Goal: Task Accomplishment & Management: Manage account settings

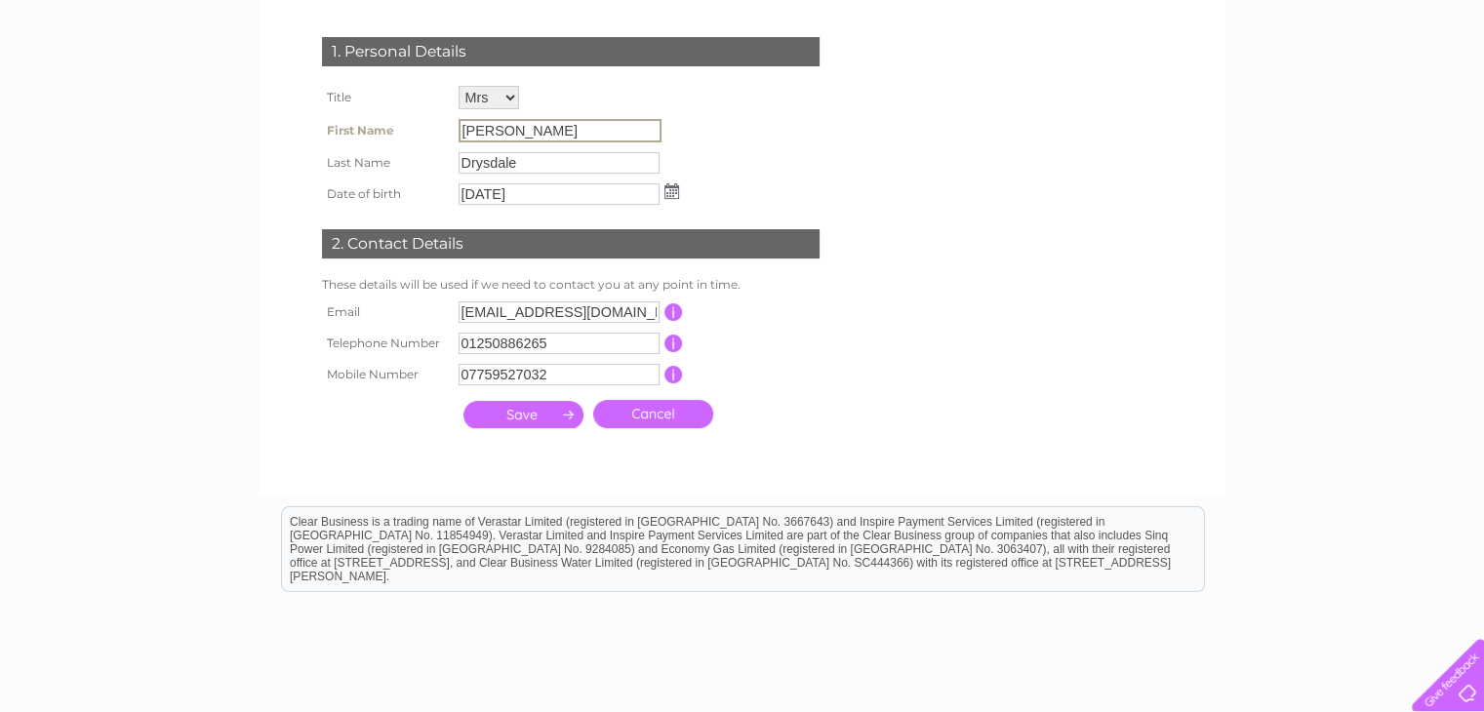
scroll to position [293, 0]
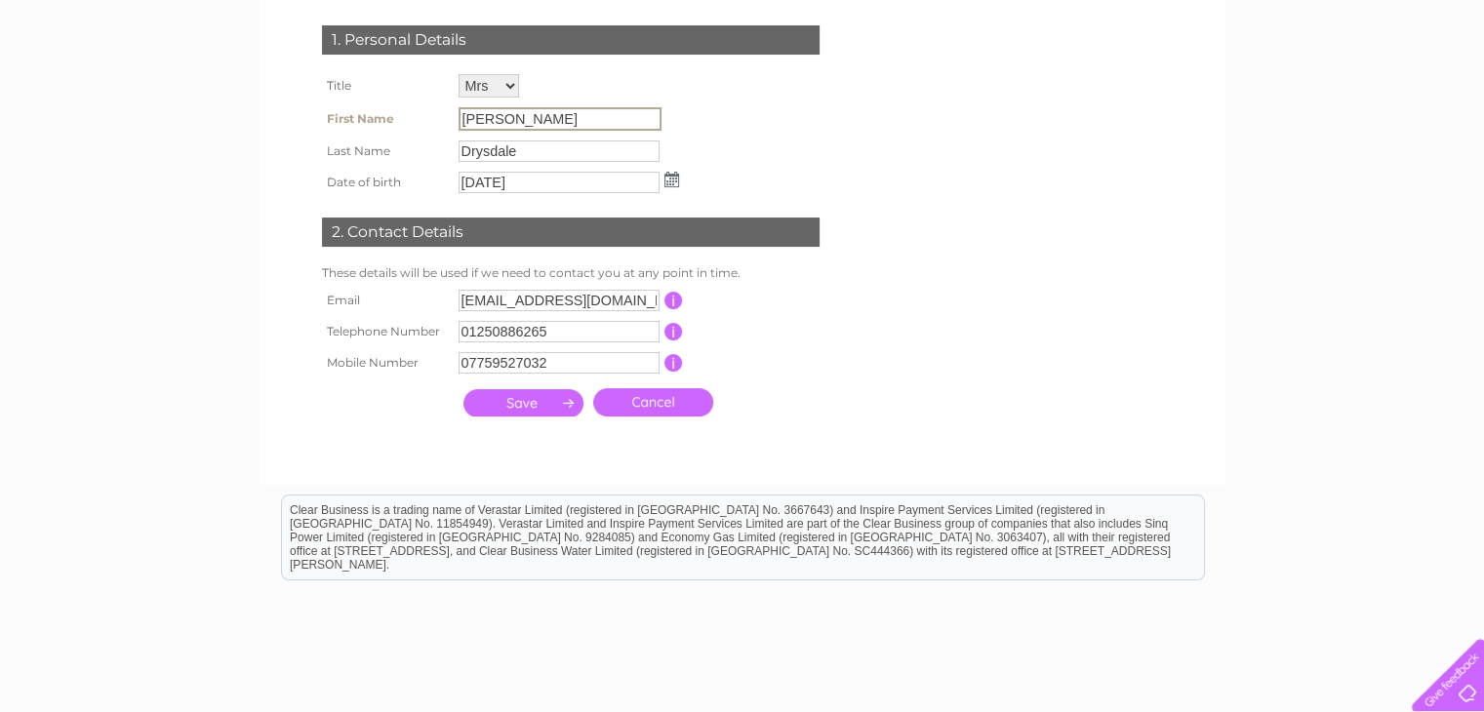
click at [489, 127] on input "[PERSON_NAME]" at bounding box center [559, 118] width 203 height 23
click at [488, 119] on input "[PERSON_NAME]" at bounding box center [559, 118] width 203 height 23
click at [673, 177] on img at bounding box center [671, 180] width 15 height 16
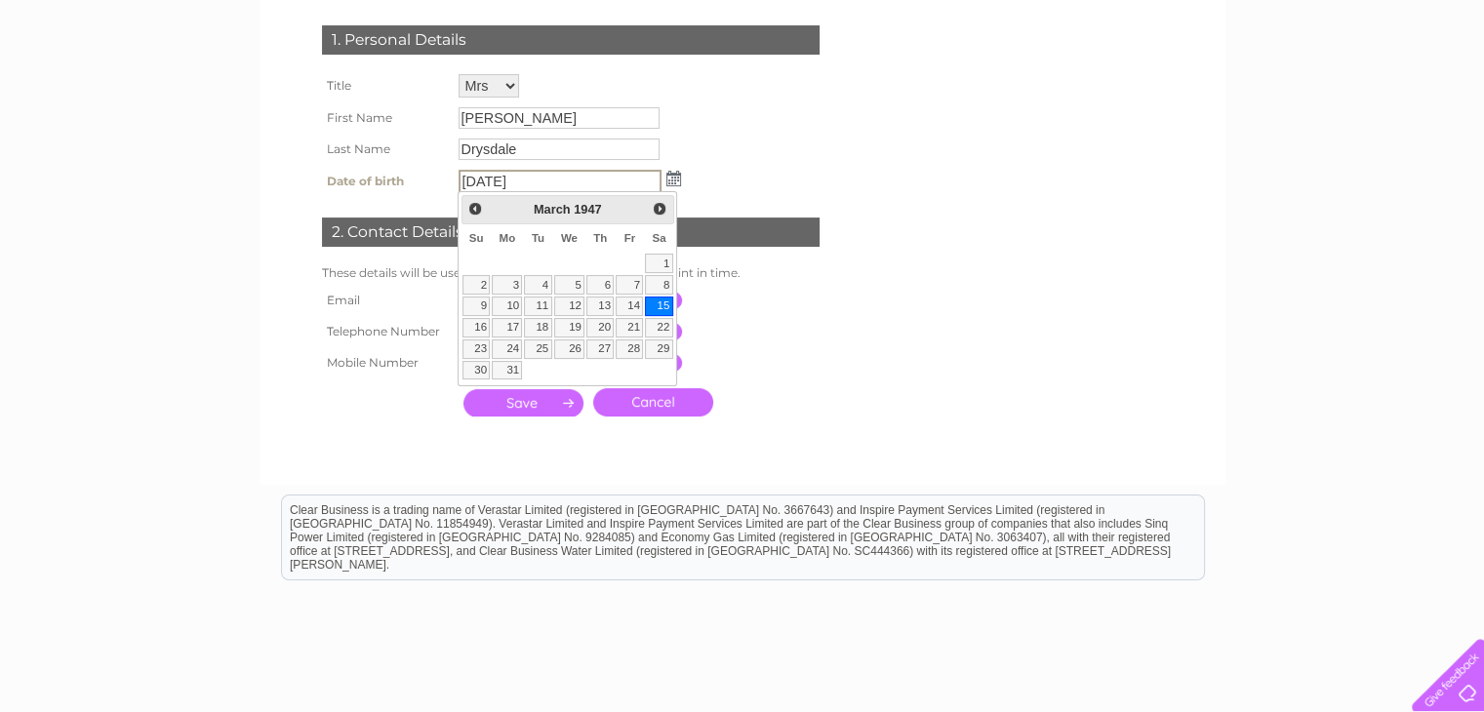
click at [668, 177] on img at bounding box center [673, 179] width 15 height 16
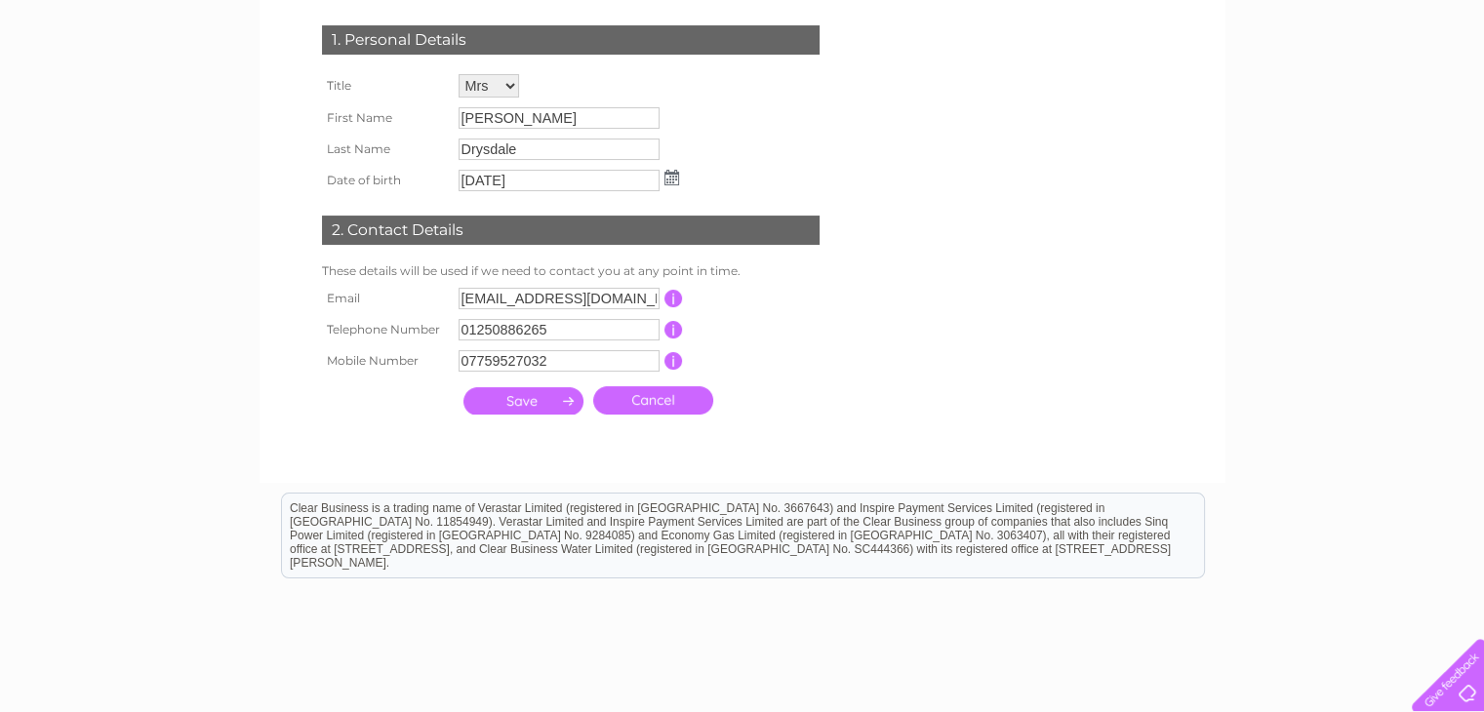
click at [525, 115] on input "[PERSON_NAME]" at bounding box center [558, 117] width 201 height 21
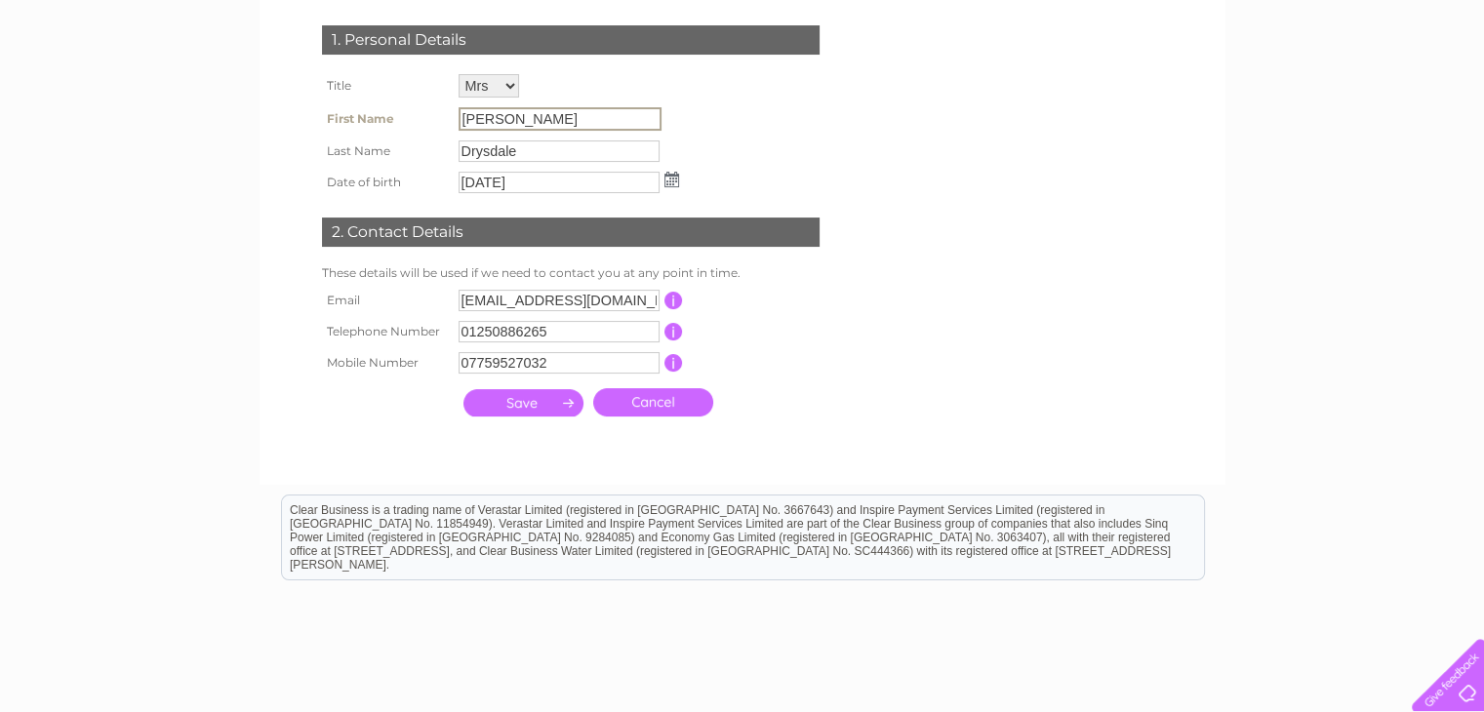
scroll to position [0, 0]
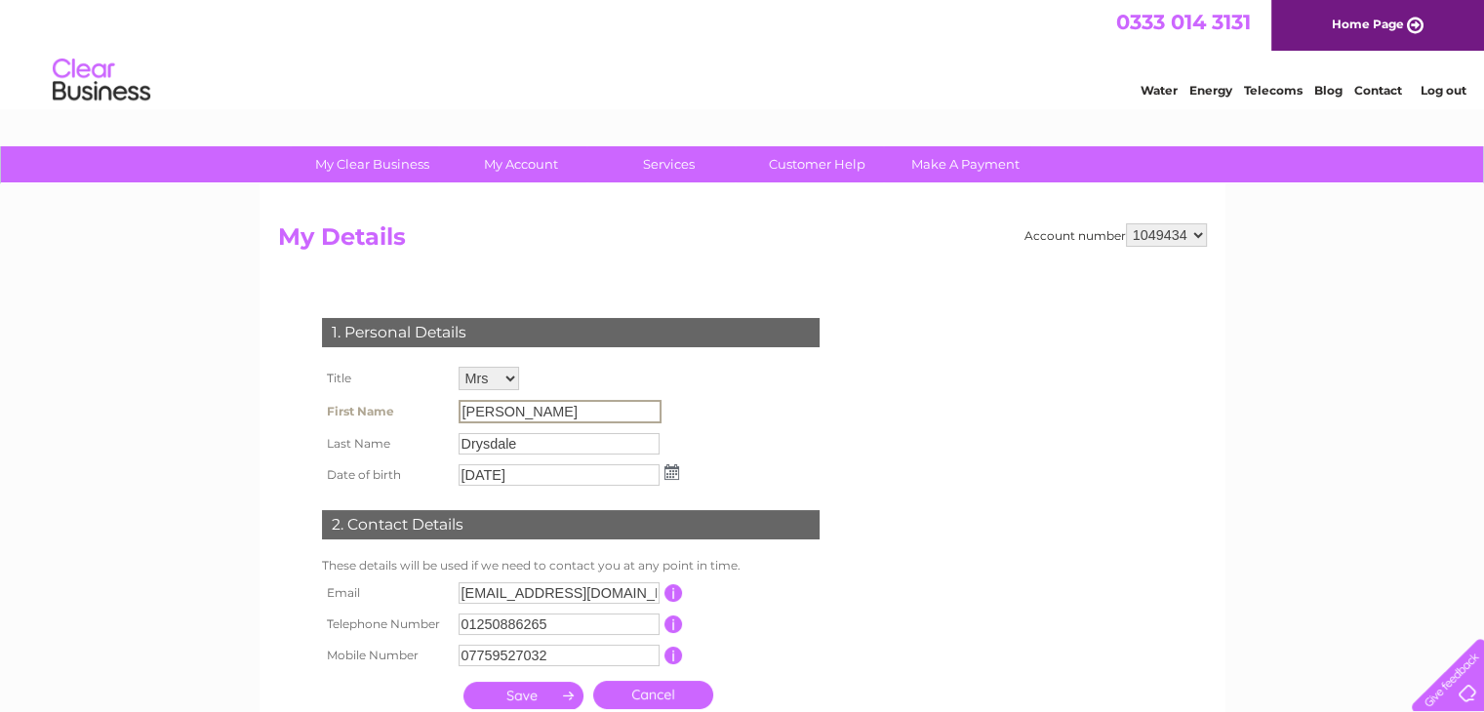
click at [516, 407] on input "[PERSON_NAME]" at bounding box center [559, 411] width 203 height 23
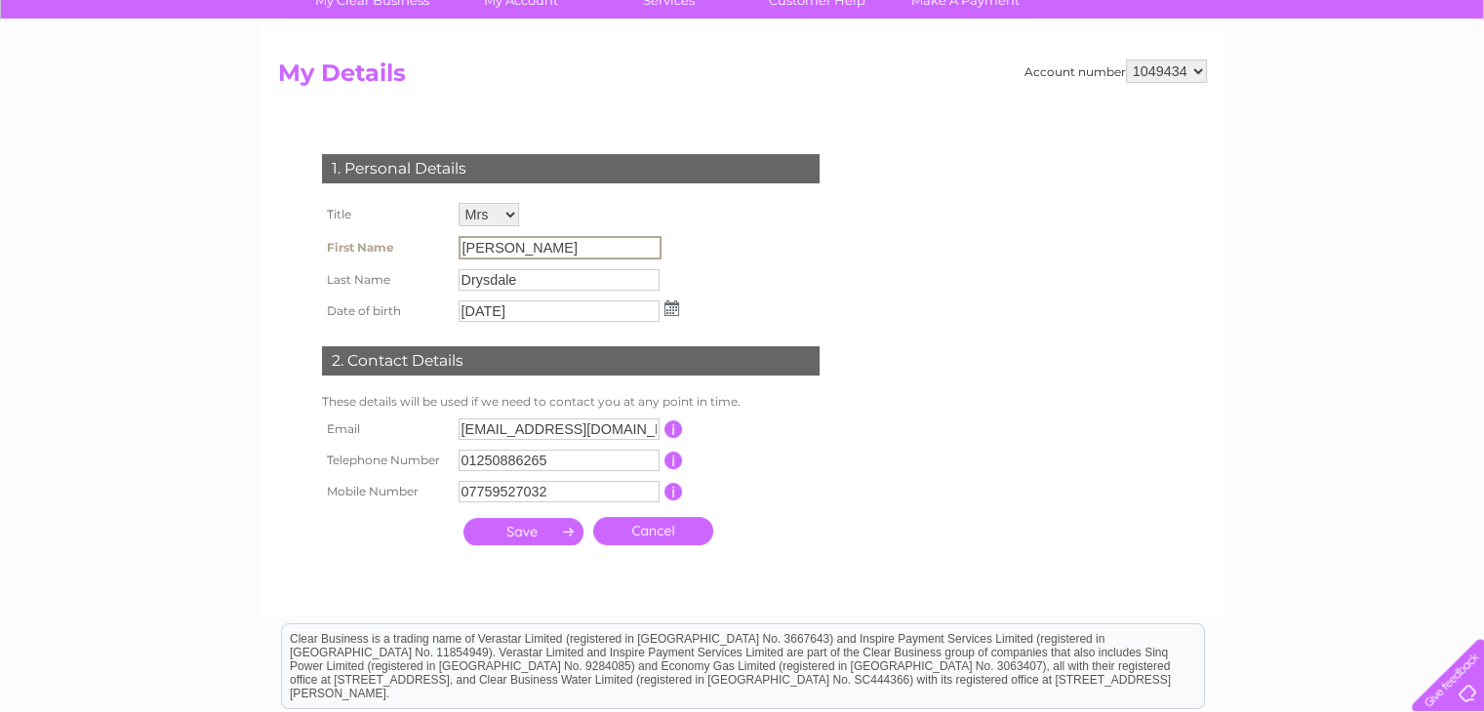
scroll to position [195, 0]
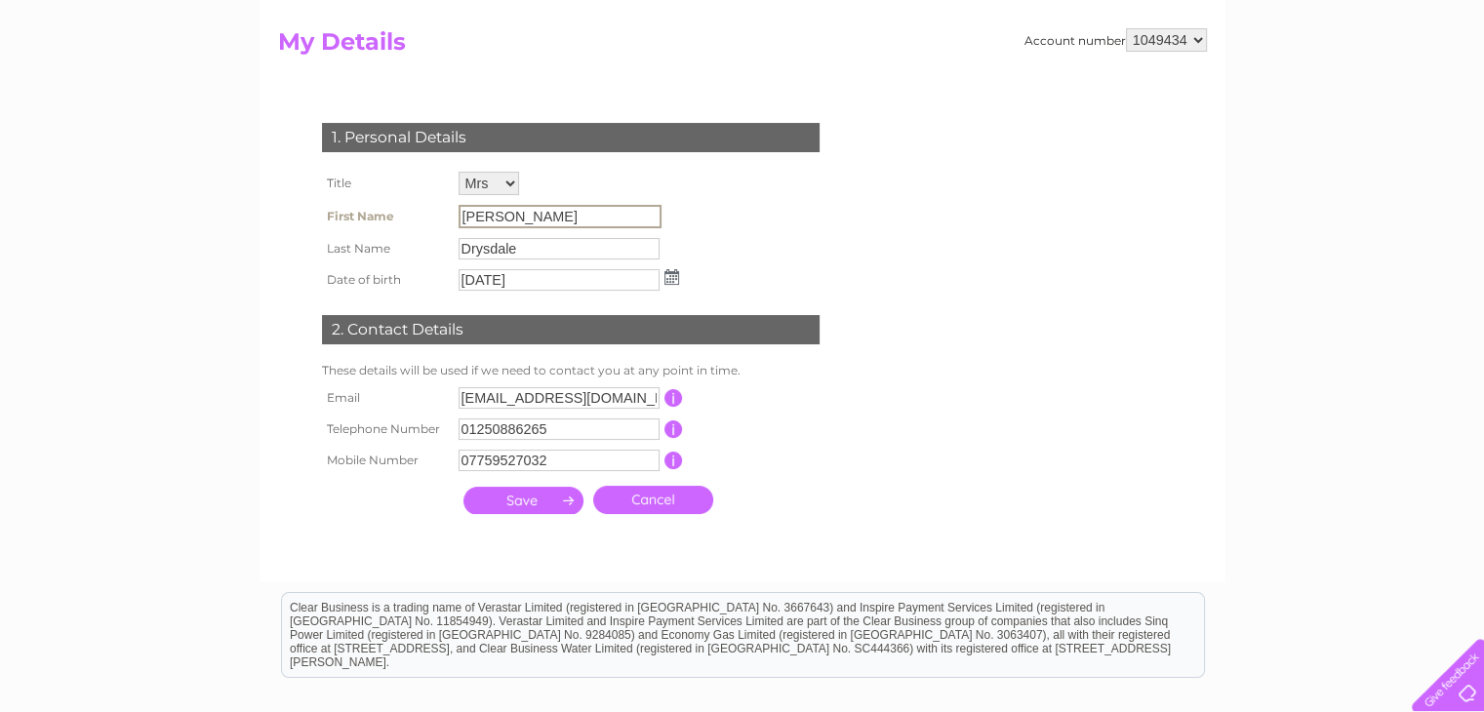
click at [668, 427] on input "button" at bounding box center [673, 429] width 19 height 18
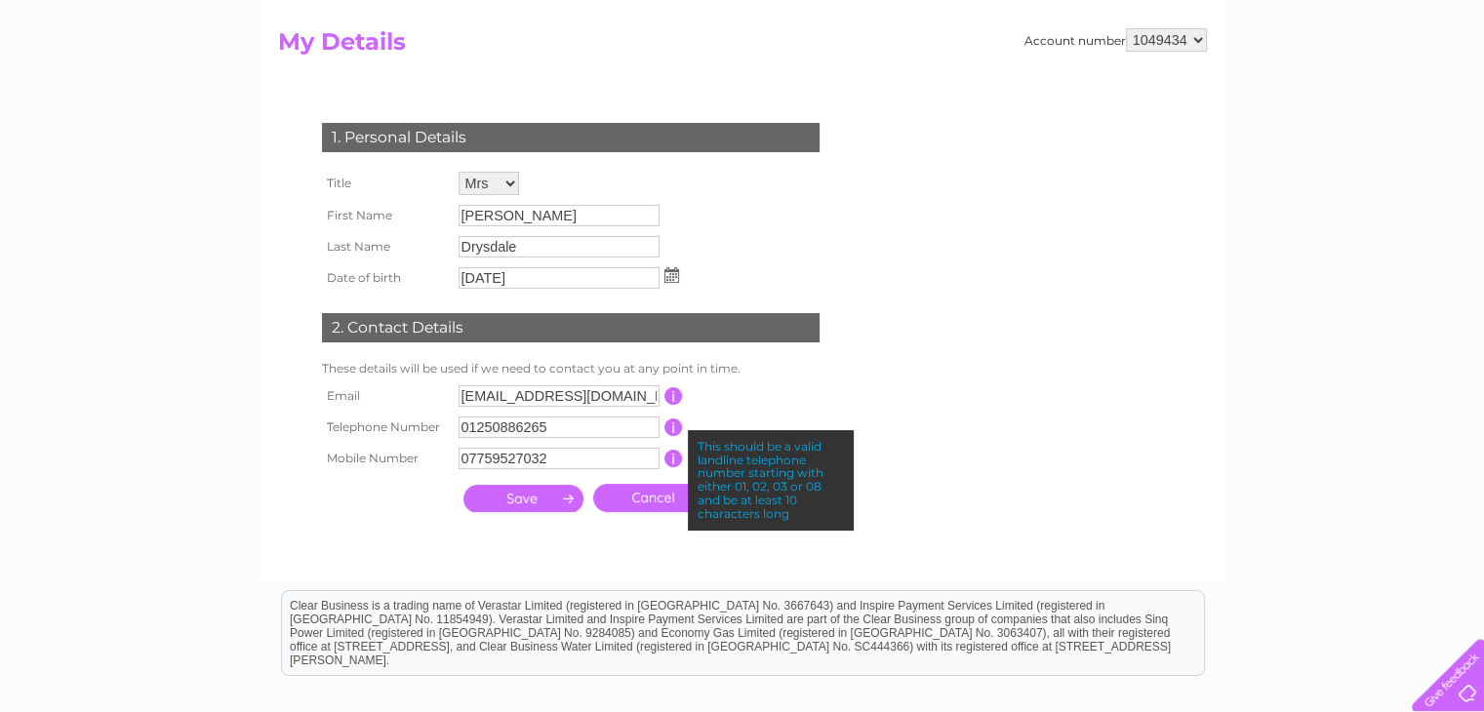
click at [749, 395] on td "This should be a valid email address" at bounding box center [761, 395] width 156 height 31
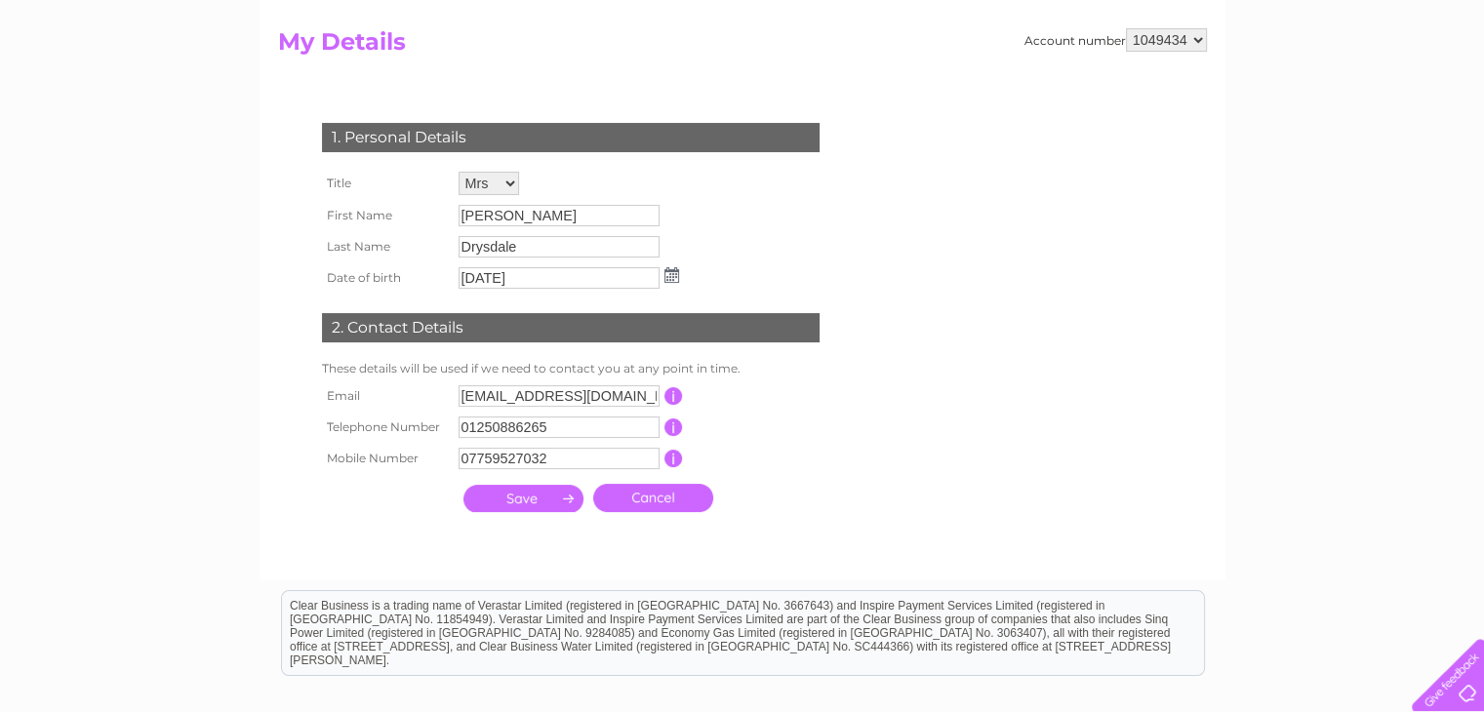
click at [672, 461] on input "button" at bounding box center [673, 459] width 19 height 18
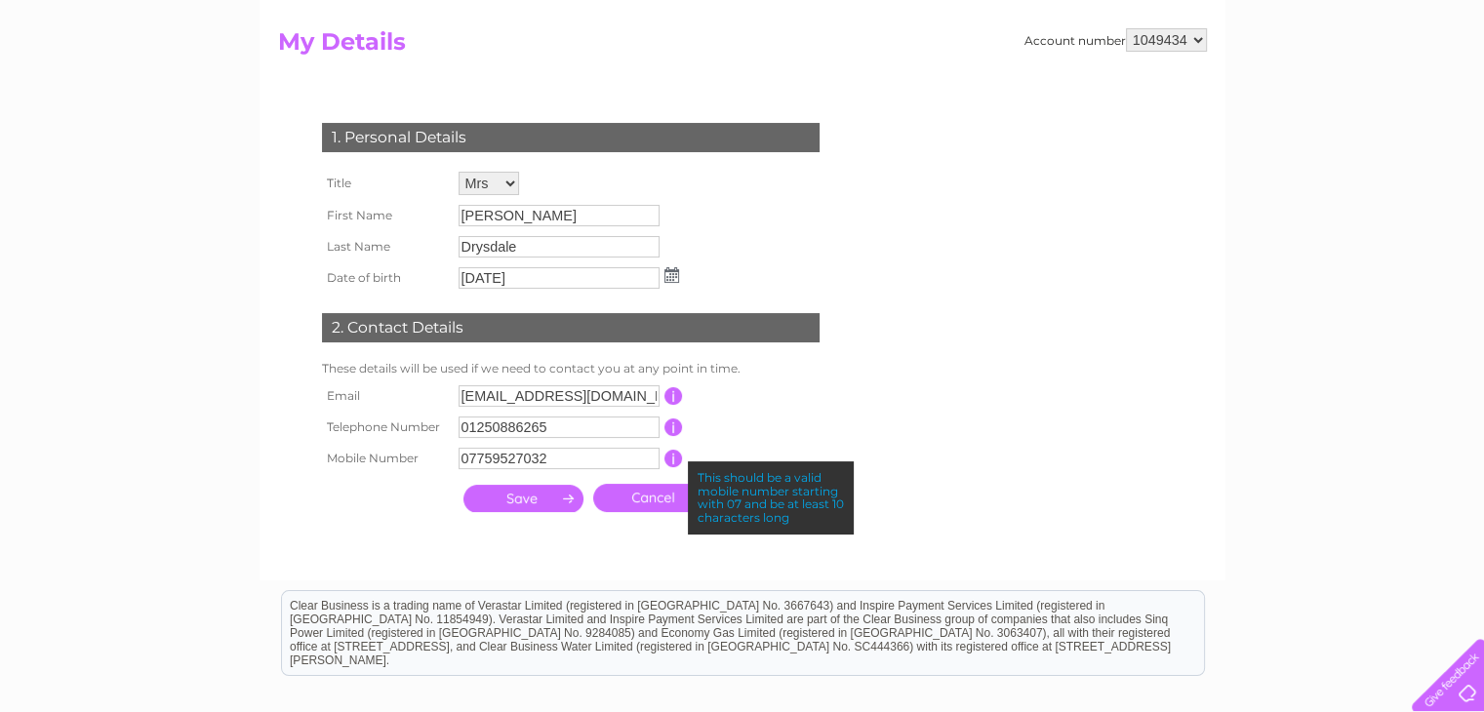
click at [621, 461] on input "07759527032" at bounding box center [558, 458] width 201 height 21
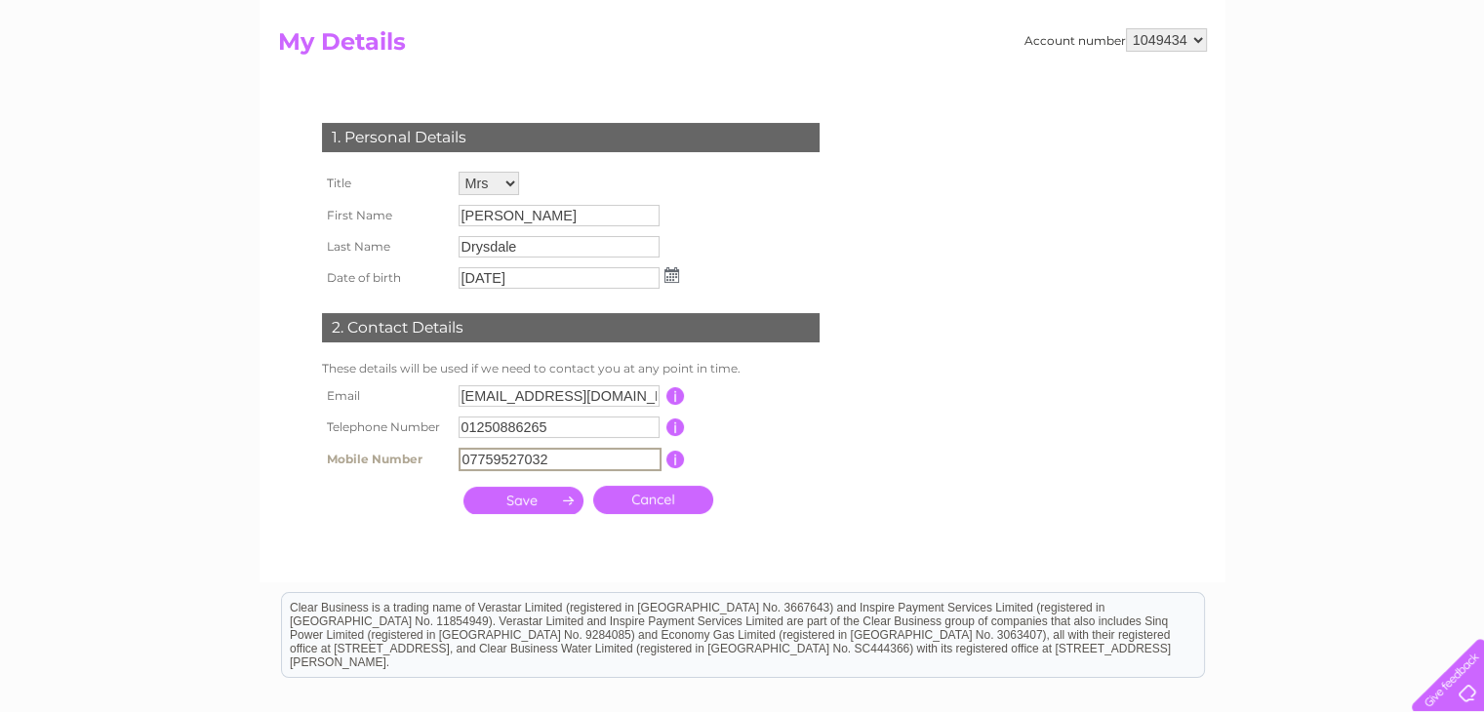
drag, startPoint x: 558, startPoint y: 462, endPoint x: 421, endPoint y: 449, distance: 137.2
click at [421, 449] on tr "Mobile Number 07759527032 This should be a valid mobile number starting with 07…" at bounding box center [579, 459] width 524 height 33
type input "07890989806"
click at [539, 517] on td at bounding box center [523, 498] width 130 height 38
click at [539, 507] on input "submit" at bounding box center [523, 498] width 120 height 27
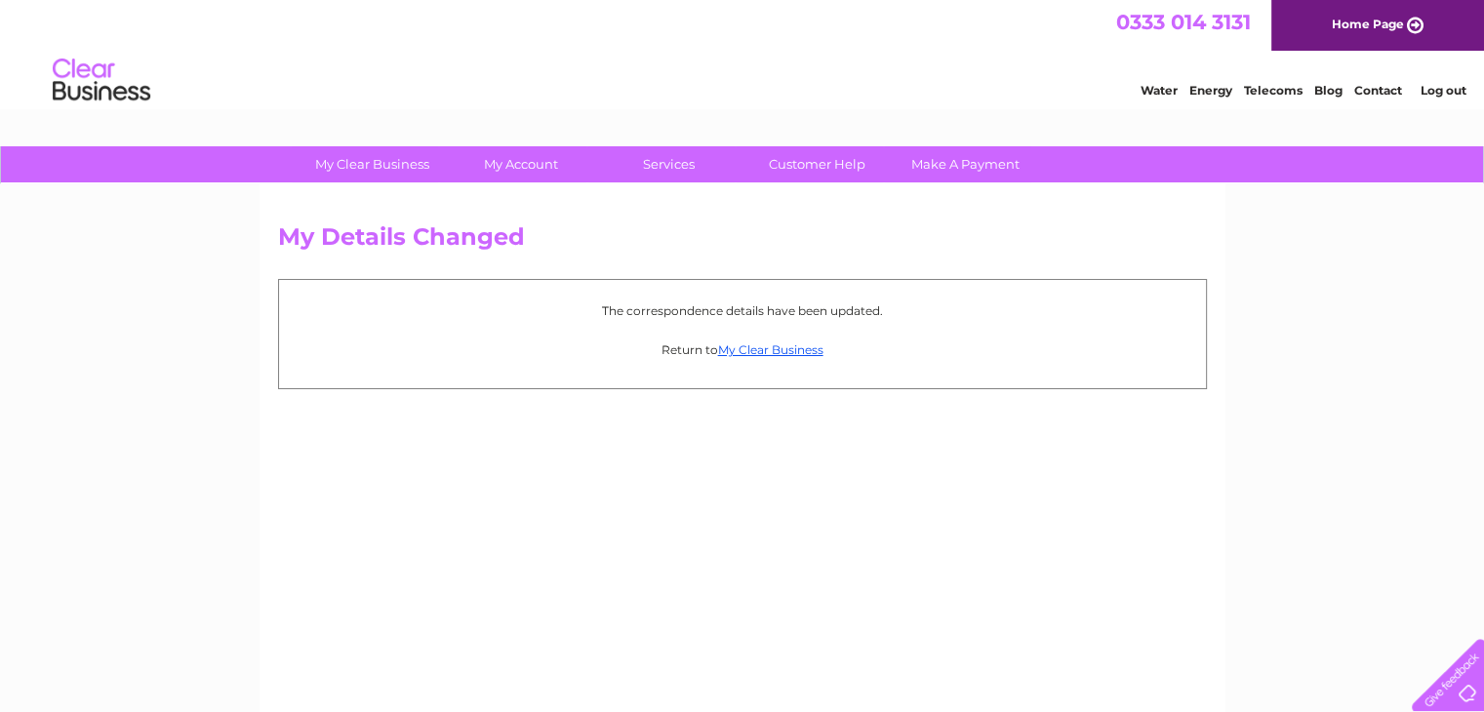
click at [763, 357] on p "Return to My Clear Business" at bounding box center [742, 349] width 907 height 19
click at [761, 351] on link "My Clear Business" at bounding box center [770, 349] width 105 height 15
